Goal: Task Accomplishment & Management: Complete application form

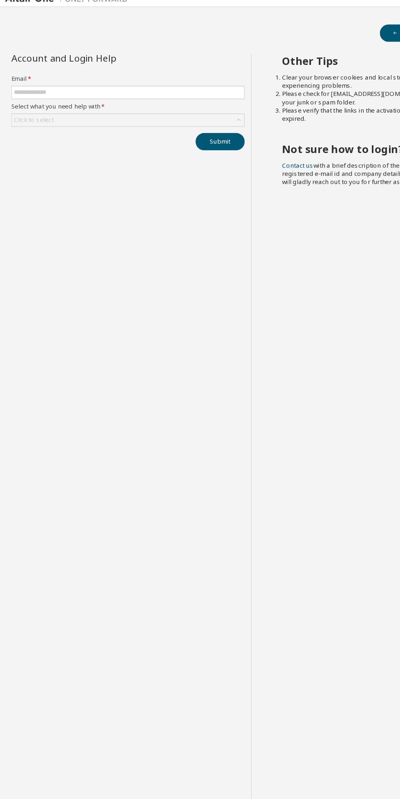
scroll to position [3, 0]
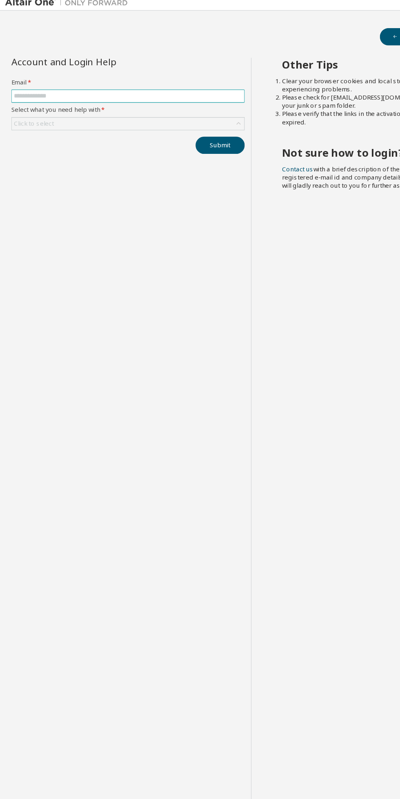
click at [93, 78] on input "text" at bounding box center [102, 81] width 182 height 7
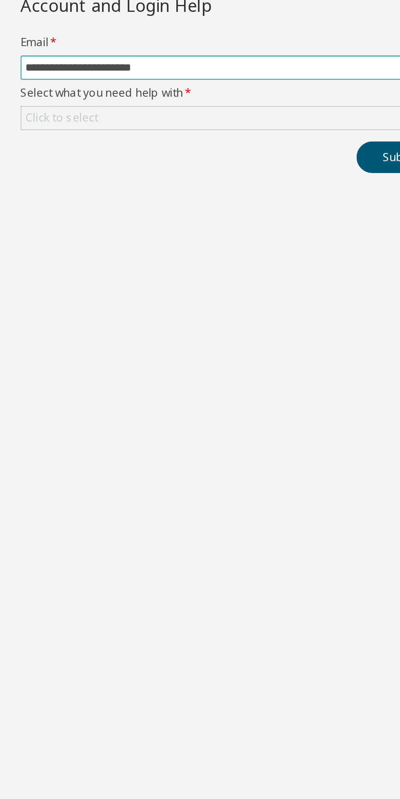
type input "**********"
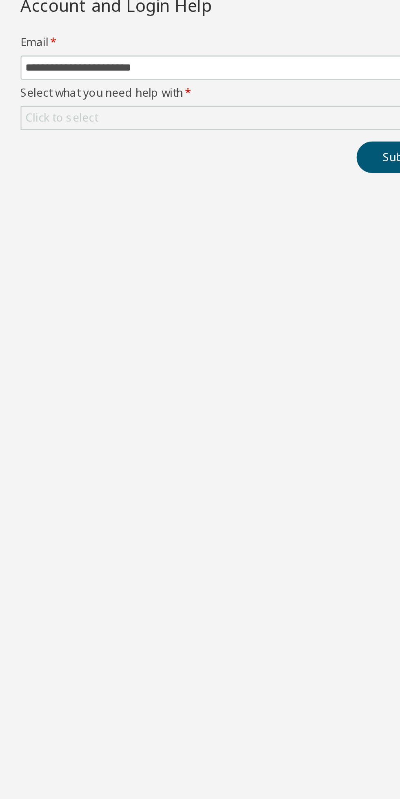
click at [97, 100] on div "Click to select" at bounding box center [101, 103] width 185 height 10
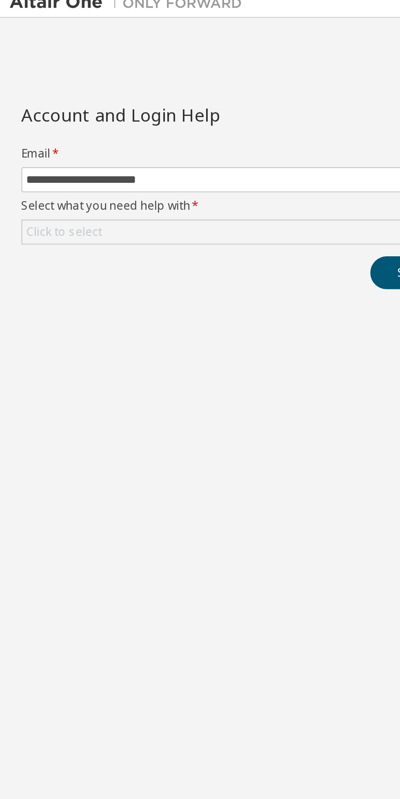
click at [71, 98] on div "Click to select" at bounding box center [101, 103] width 185 height 10
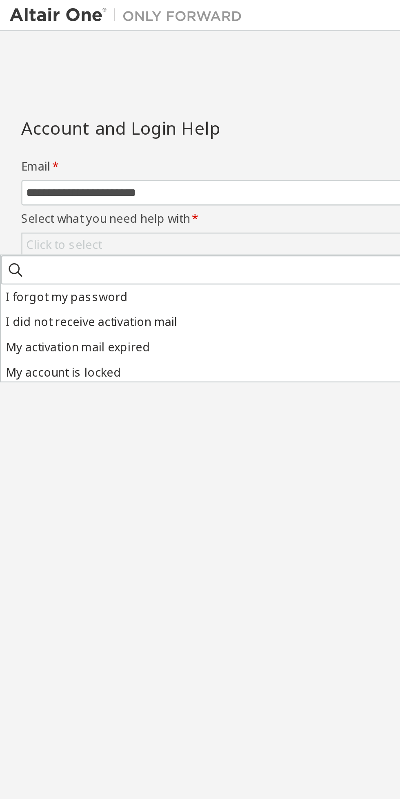
click at [48, 124] on li "I forgot my password" at bounding box center [92, 125] width 184 height 11
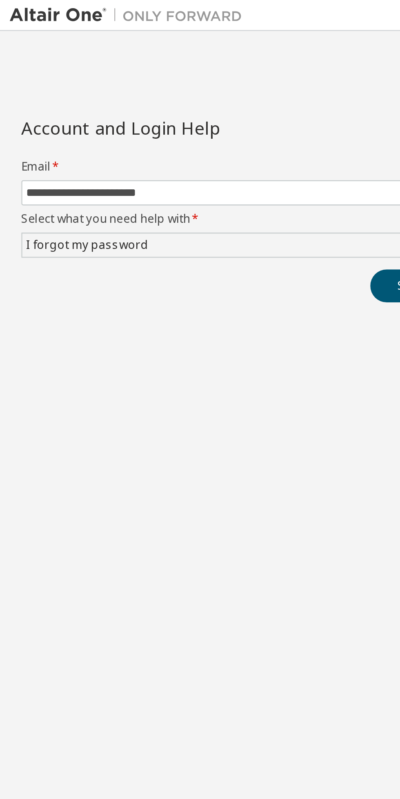
click at [86, 104] on div "I forgot my password" at bounding box center [101, 103] width 185 height 10
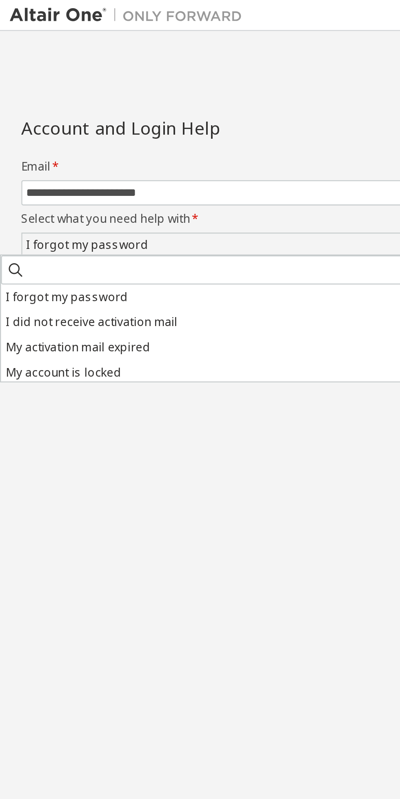
click at [72, 135] on li "I did not receive activation mail" at bounding box center [92, 136] width 184 height 11
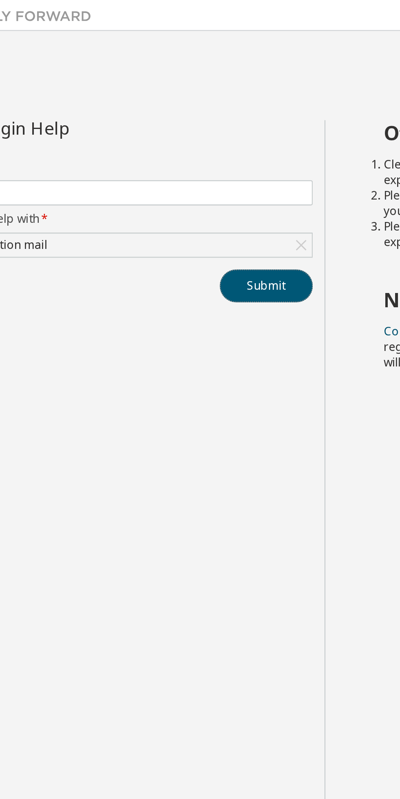
click at [178, 117] on button "Submit" at bounding box center [175, 120] width 39 height 14
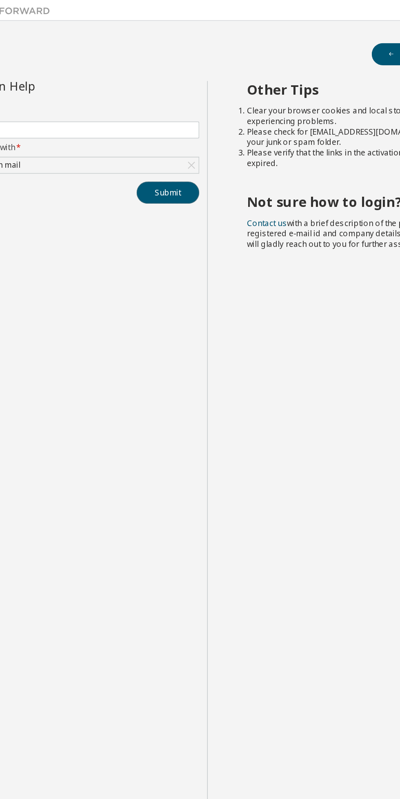
click at [180, 119] on button "Submit" at bounding box center [175, 120] width 39 height 14
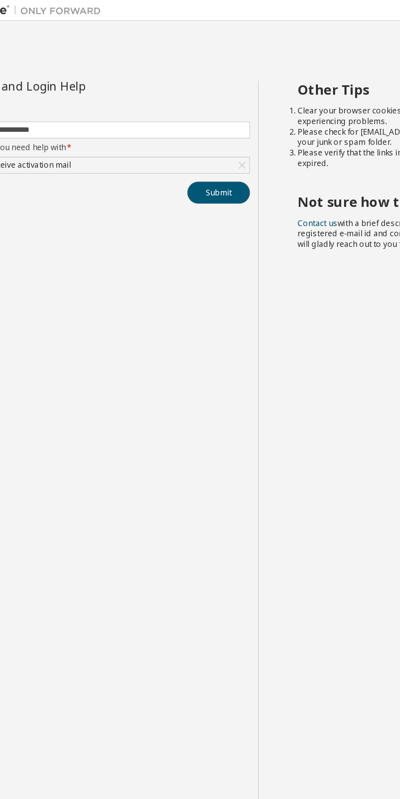
click at [191, 113] on button "Submit" at bounding box center [175, 120] width 39 height 14
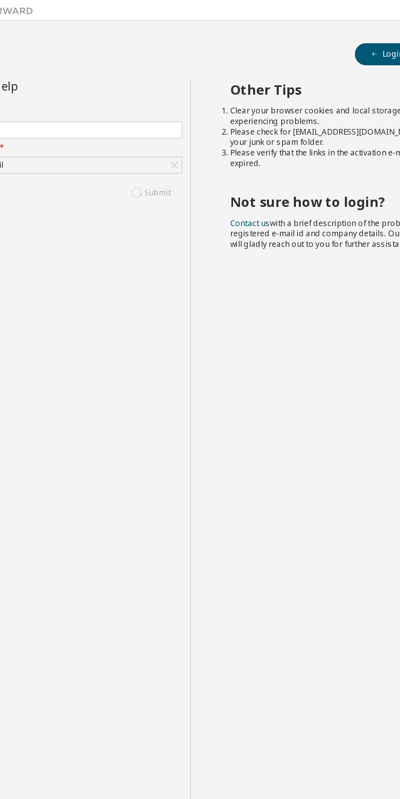
click at [208, 184] on div "Other Tips Clear your browser cookies and local storage, if you continue experi…" at bounding box center [298, 406] width 196 height 711
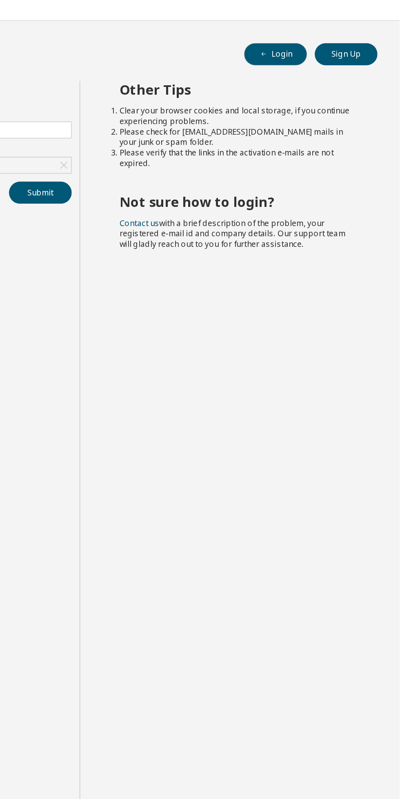
click at [324, 35] on button "Login" at bounding box center [322, 34] width 39 height 14
click at [377, 27] on button "Sign Up" at bounding box center [366, 34] width 39 height 14
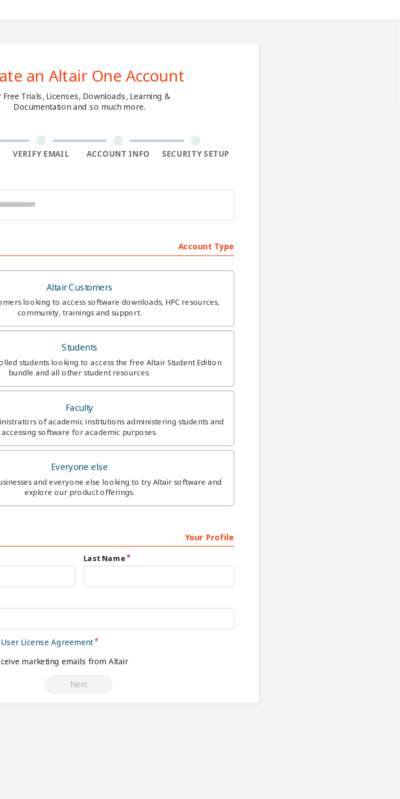
scroll to position [3, 0]
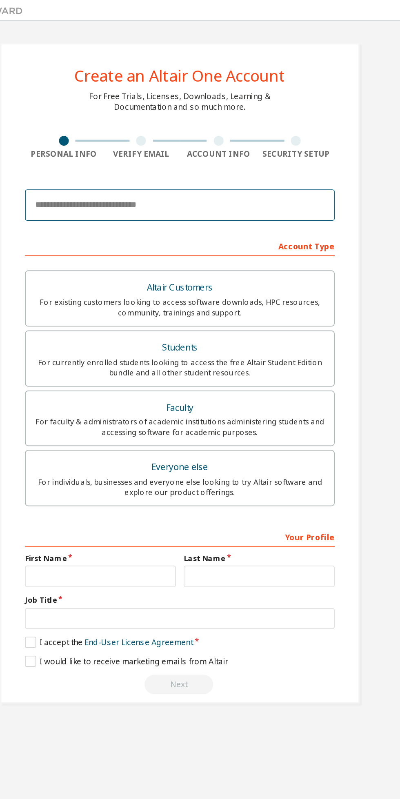
click at [222, 127] on input "email" at bounding box center [199, 128] width 193 height 20
type input "**********"
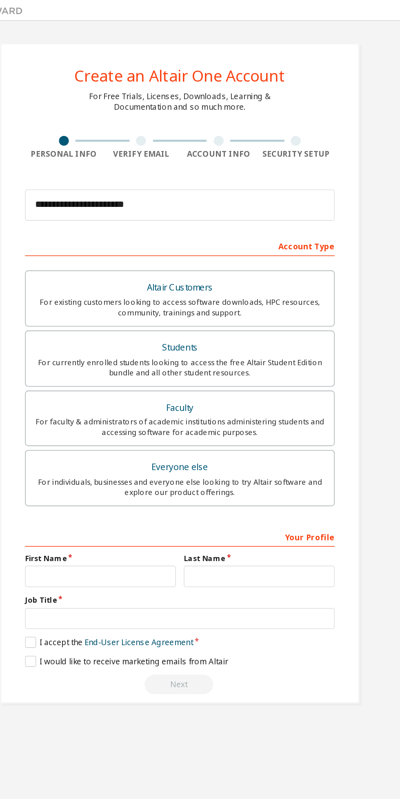
click at [256, 230] on div "For currently enrolled students looking to access the free Altair Student Editi…" at bounding box center [200, 229] width 183 height 13
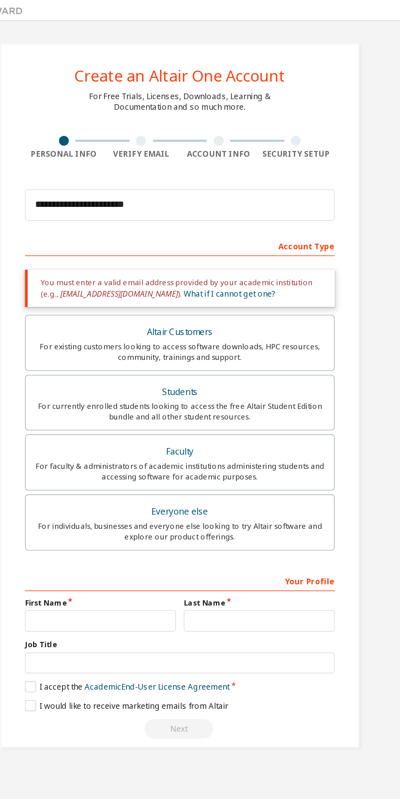
scroll to position [0, 0]
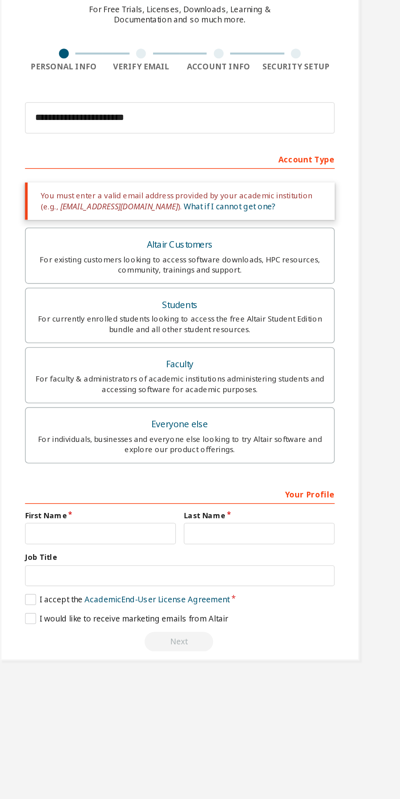
click at [159, 399] on label "Job Title" at bounding box center [199, 402] width 193 height 7
click at [153, 387] on input "text" at bounding box center [150, 387] width 94 height 13
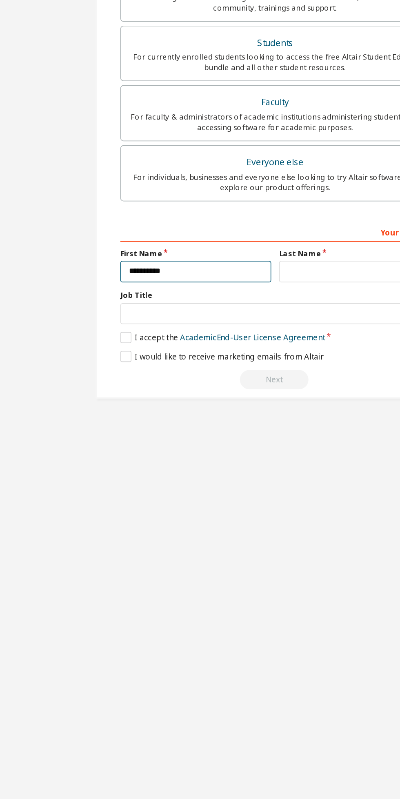
type input "*********"
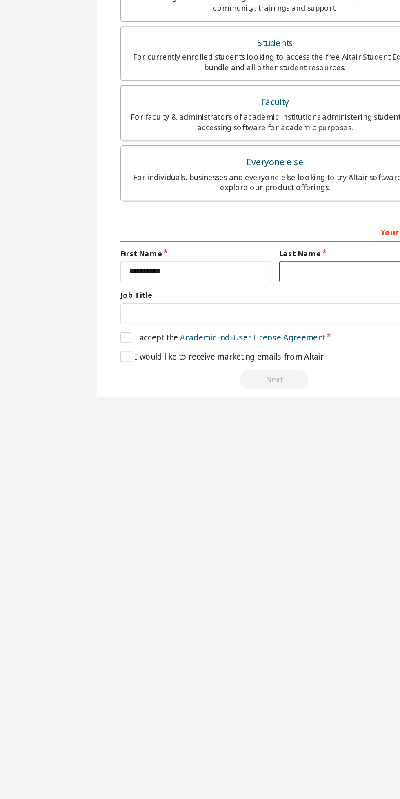
click at [237, 385] on input "text" at bounding box center [249, 387] width 94 height 13
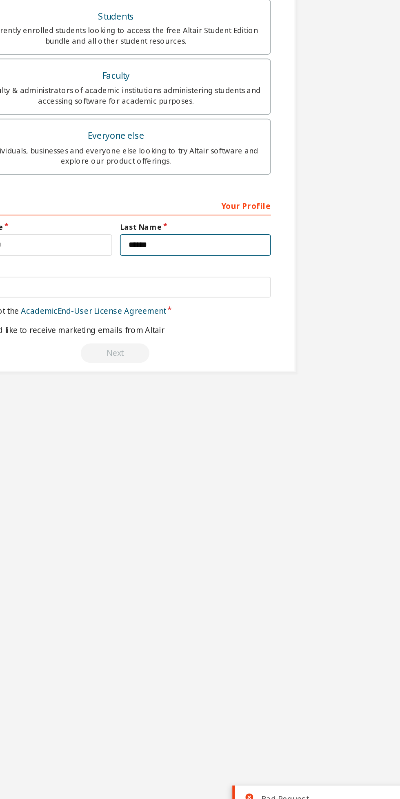
type input "*********"
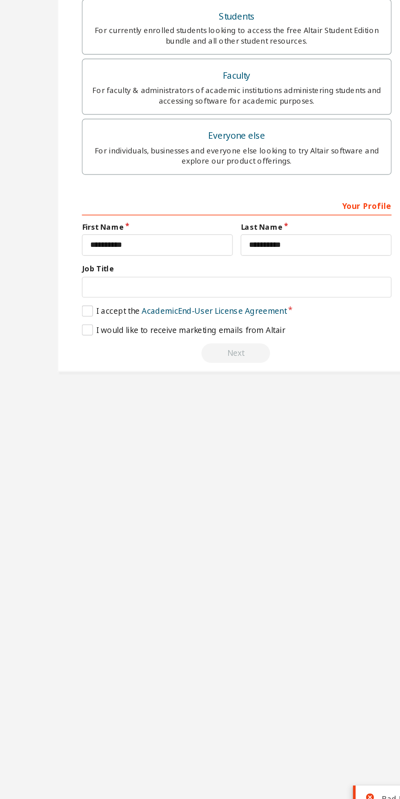
scroll to position [3, 0]
